Goal: Answer question/provide support

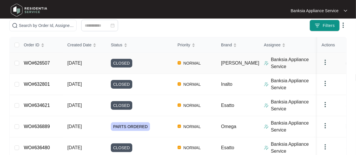
scroll to position [58, 0]
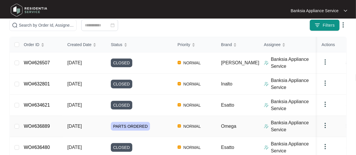
click at [44, 127] on link "WO#636889" at bounding box center [37, 126] width 26 height 5
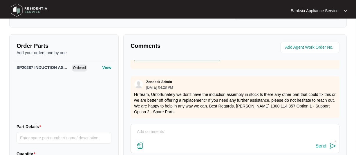
scroll to position [247, 0]
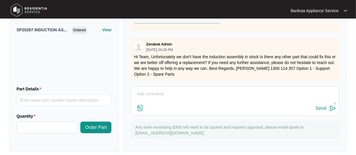
click at [147, 90] on textarea at bounding box center [235, 97] width 203 height 15
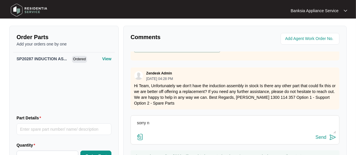
scroll to position [44, 0]
click at [200, 119] on textarea "sorry [PERSON_NAME]. No will need that part" at bounding box center [235, 126] width 203 height 15
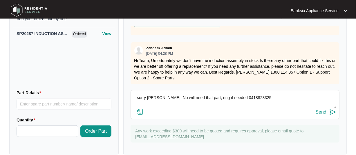
scroll to position [247, 0]
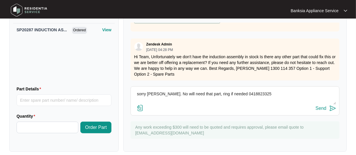
type textarea "sorry [PERSON_NAME]. No will need that part, ring if needed 0418823325"
click at [324, 106] on div "Send" at bounding box center [321, 108] width 11 height 5
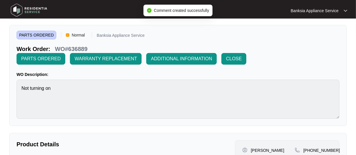
scroll to position [0, 0]
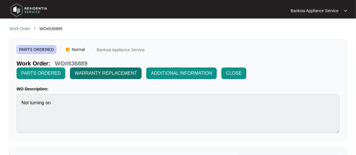
click at [109, 74] on span "WARRANTY REPLACEMENT" at bounding box center [106, 73] width 62 height 7
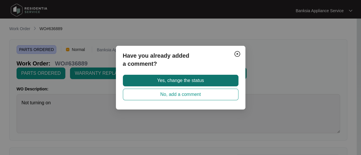
click at [166, 81] on span "Yes, change the status" at bounding box center [180, 80] width 47 height 7
